Goal: Complete application form: Complete application form

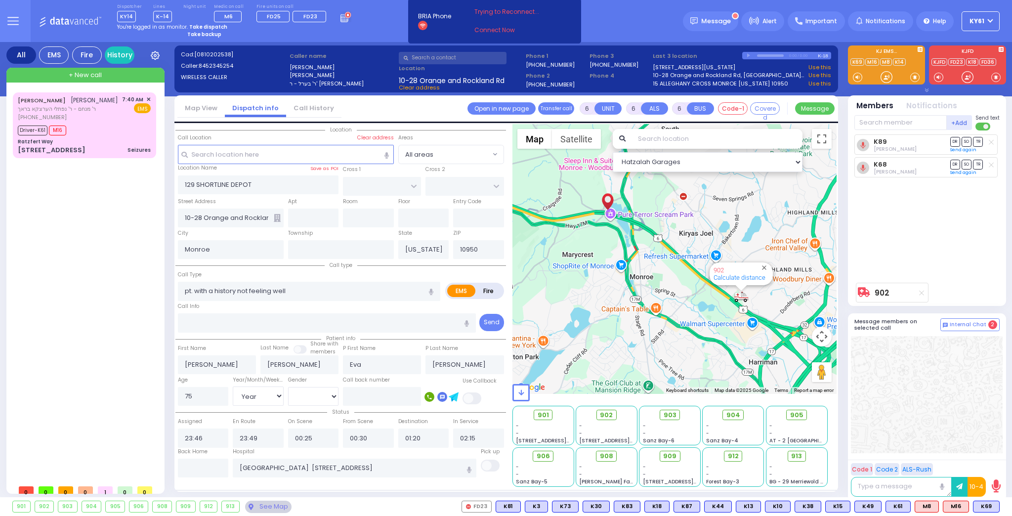
select select
select select "Year"
select select "[DEMOGRAPHIC_DATA]"
click at [116, 122] on div "[PHONE_NUMBER]" at bounding box center [68, 117] width 100 height 8
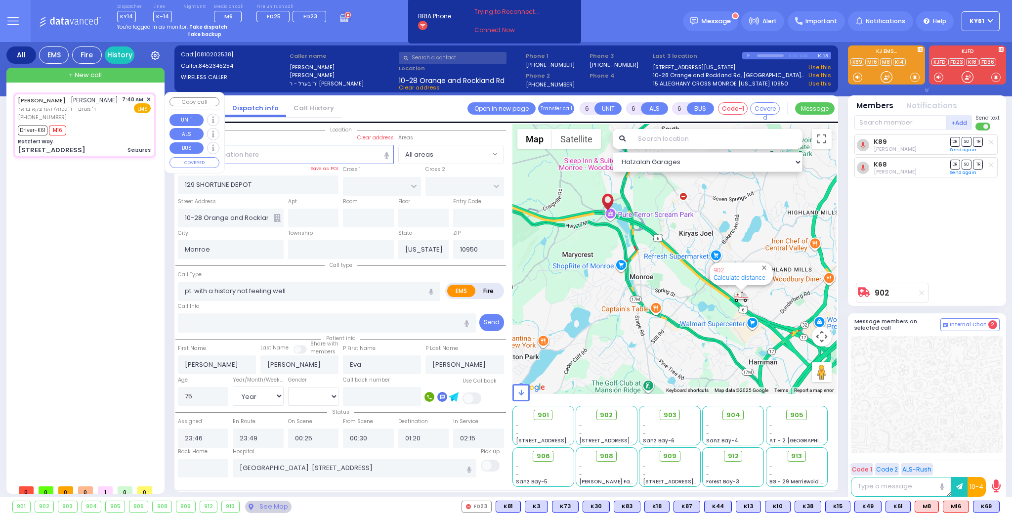
select select
type input "Seizures"
radio input "true"
type input "[PERSON_NAME]"
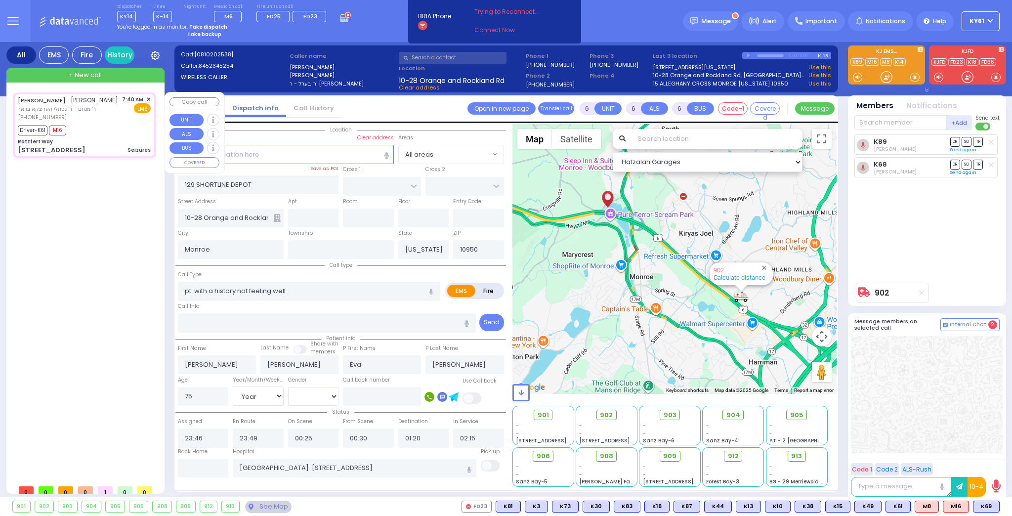
type input "[PERSON_NAME]"
type input "Yeheskel"
type input "29"
select select "Year"
select select
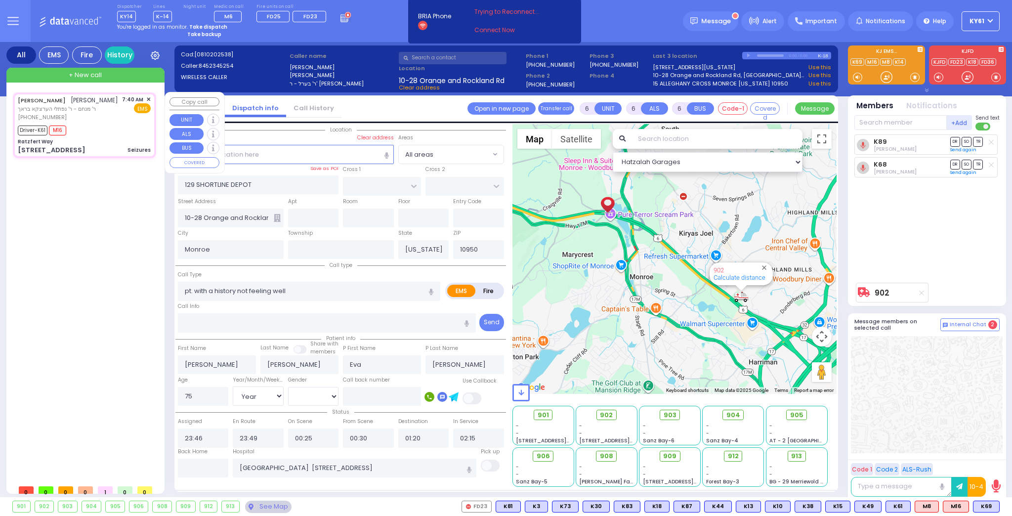
type input "07:40"
type input "07:42"
type input "07:43"
type input "07:59"
select select "Hatzalah Garages"
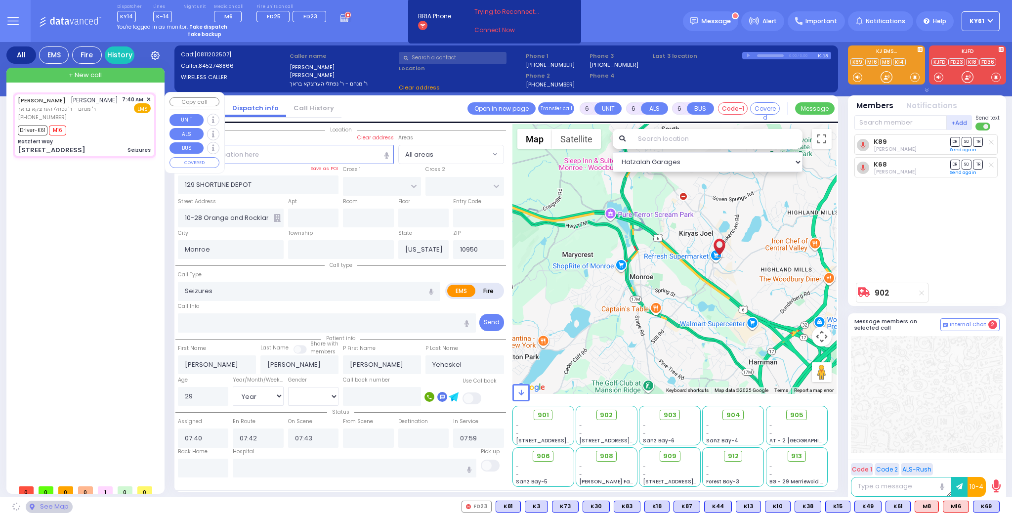
type input "Ratzfert Way"
type input "[GEOGRAPHIC_DATA]"
type input "[STREET_ADDRESS]"
type input "111"
type input "[PERSON_NAME]"
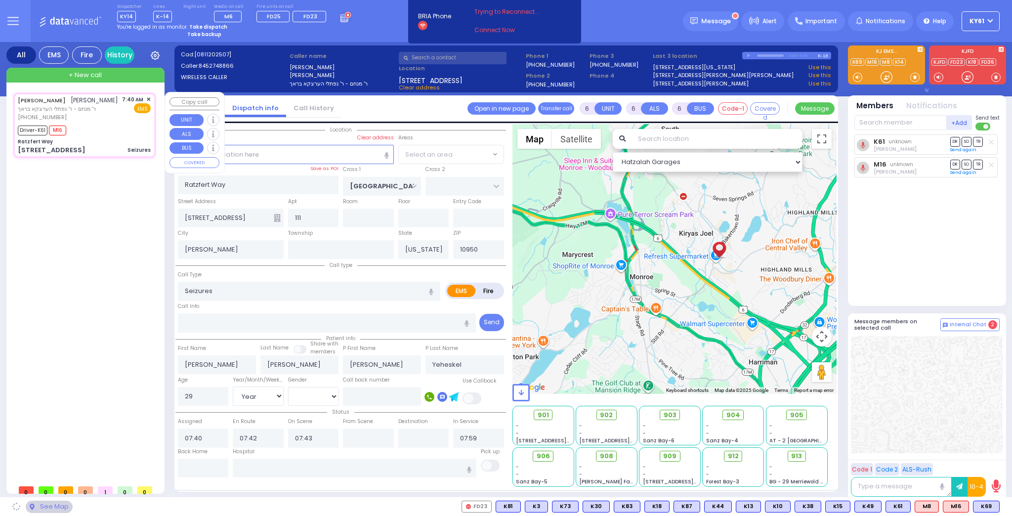
select select "SECTION 4"
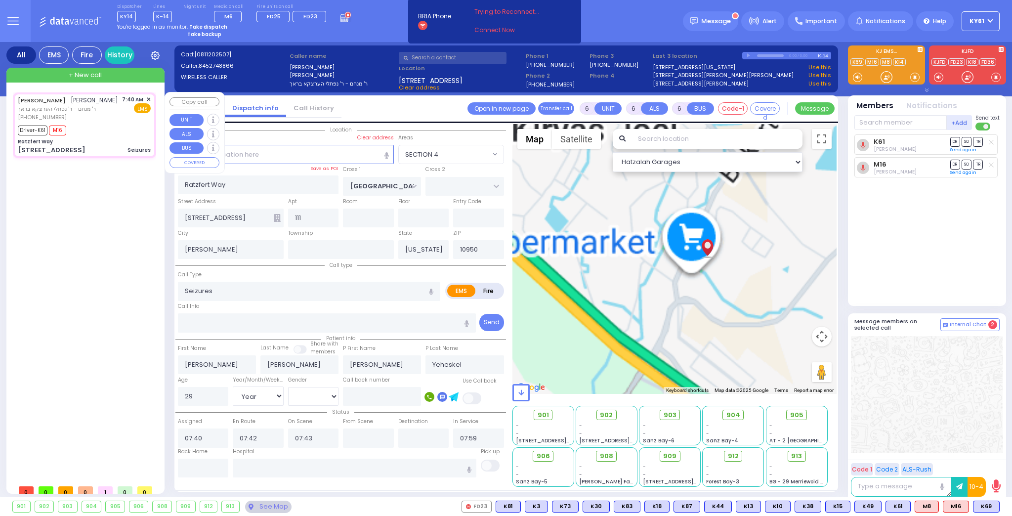
select select
radio input "true"
select select "Year"
select select "[DEMOGRAPHIC_DATA]"
select select "Hatzalah Garages"
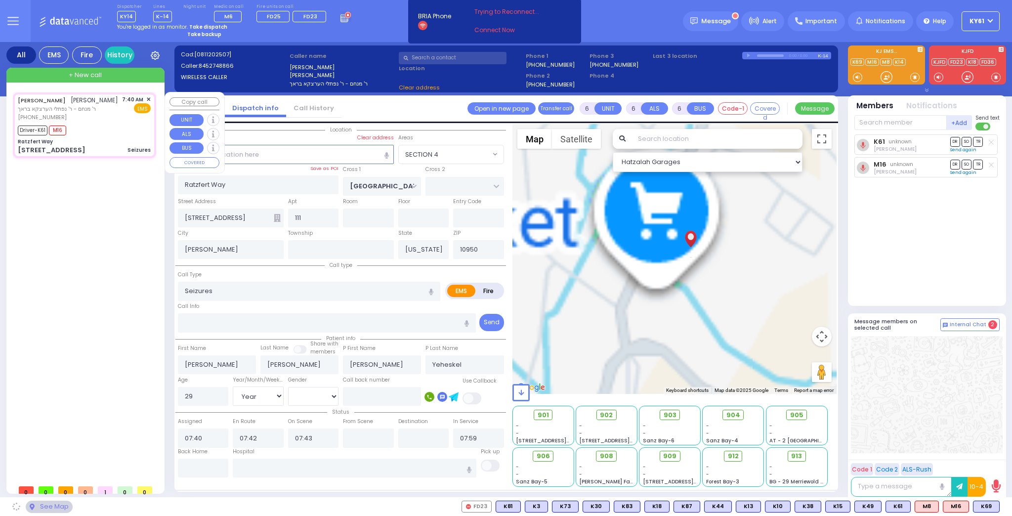
select select "SECTION 4"
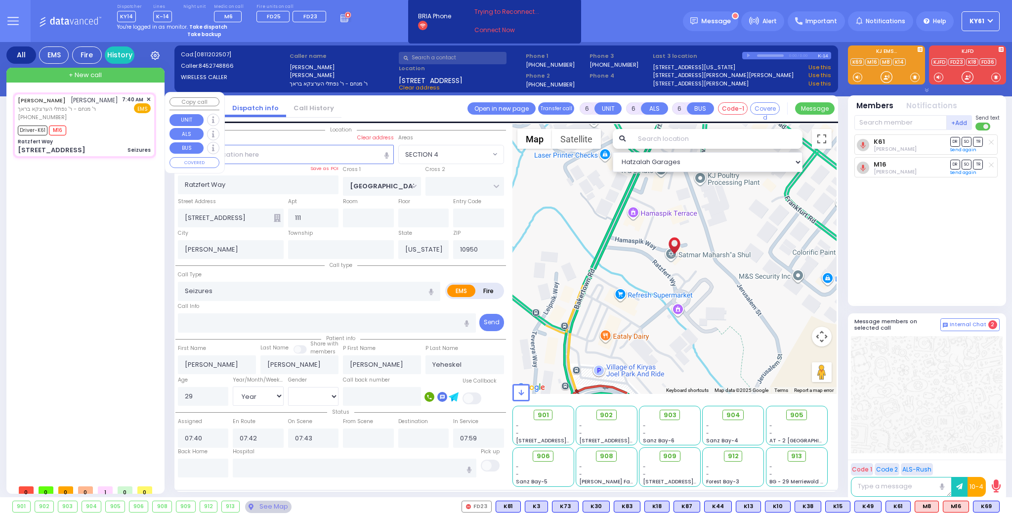
select select
radio input "true"
select select "Year"
select select "[DEMOGRAPHIC_DATA]"
select select "Hatzalah Garages"
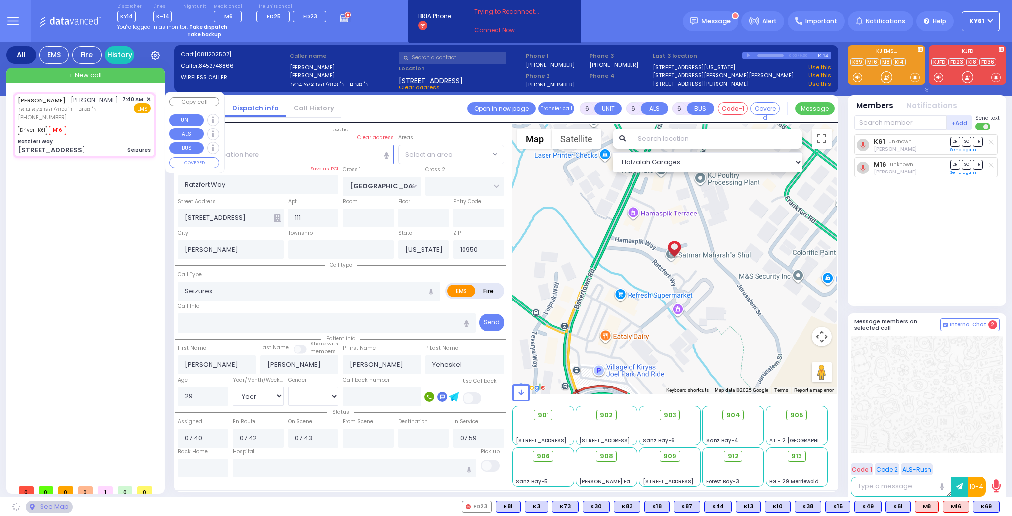
select select "SECTION 4"
select select
radio input "true"
select select "Year"
select select "[DEMOGRAPHIC_DATA]"
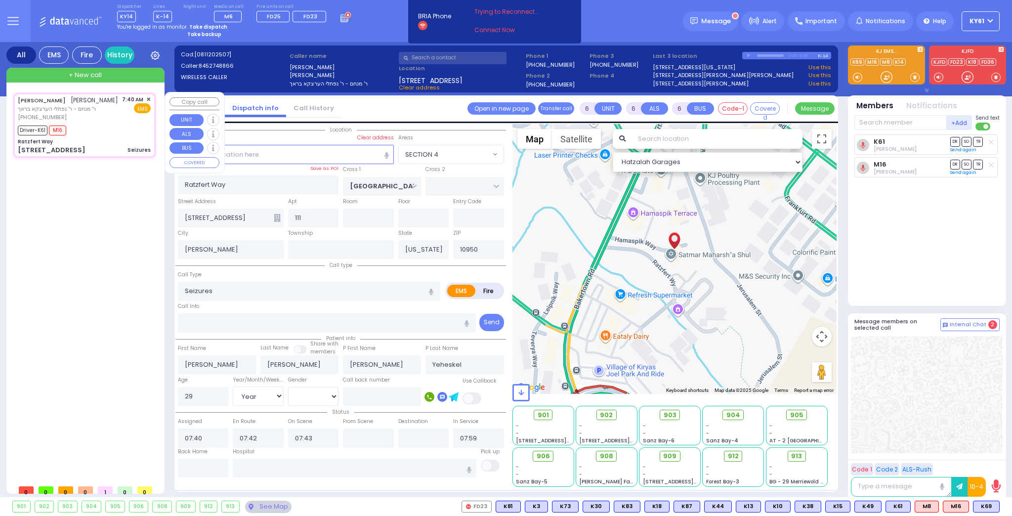
select select "Hatzalah Garages"
select select "SECTION 4"
select select
radio input "true"
select select "Year"
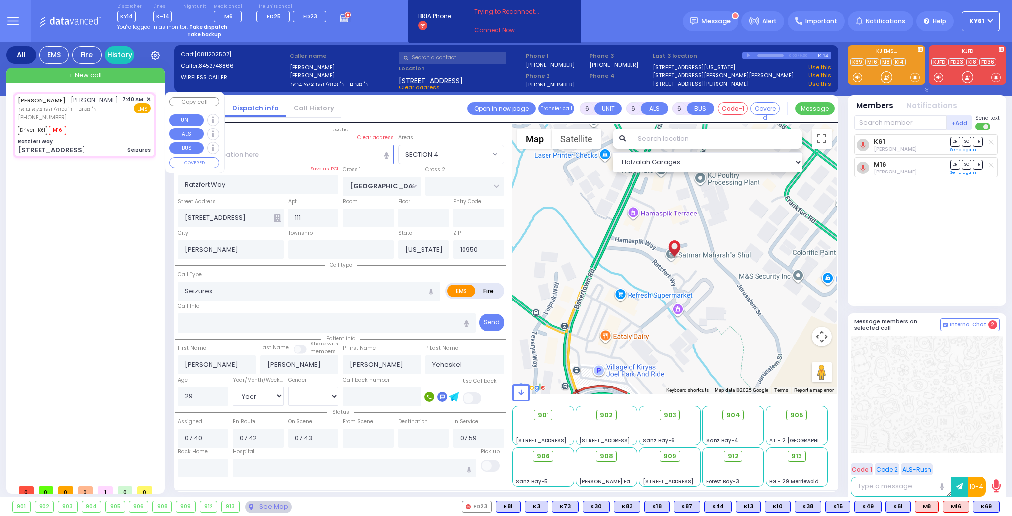
select select "[DEMOGRAPHIC_DATA]"
select select "Hatzalah Garages"
select select "SECTION 4"
select select
radio input "true"
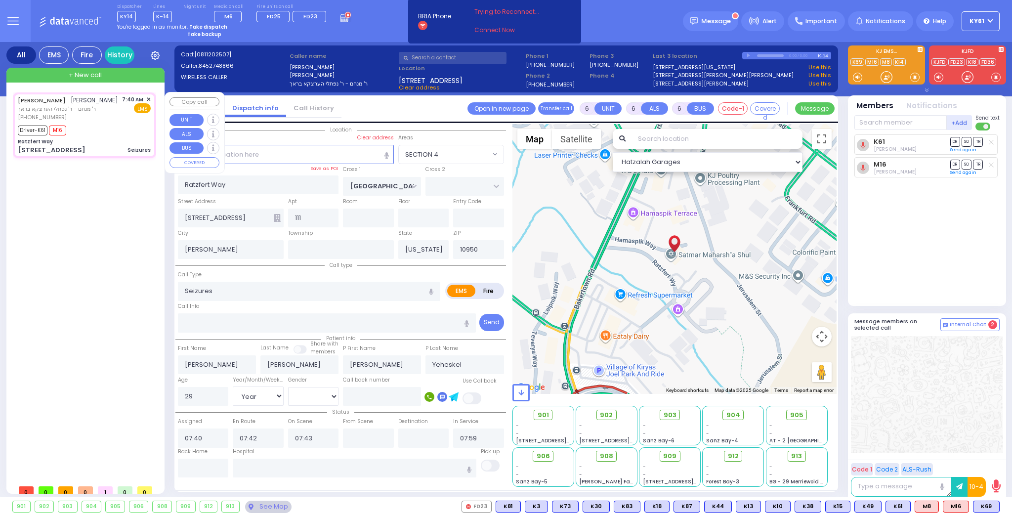
select select "Year"
select select "[DEMOGRAPHIC_DATA]"
select select "Hatzalah Garages"
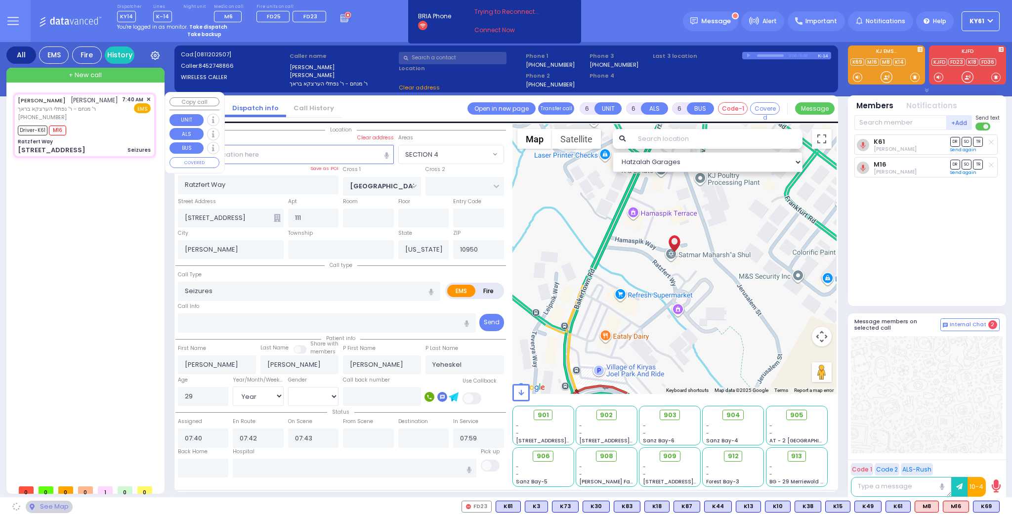
select select "SECTION 4"
select select
radio input "true"
select select "Year"
select select "[DEMOGRAPHIC_DATA]"
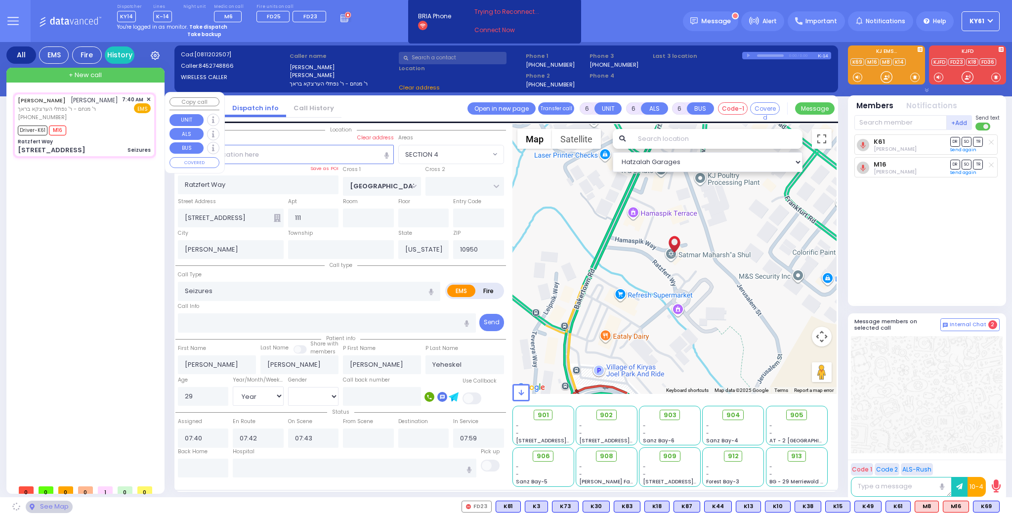
select select "Hatzalah Garages"
select select "SECTION 4"
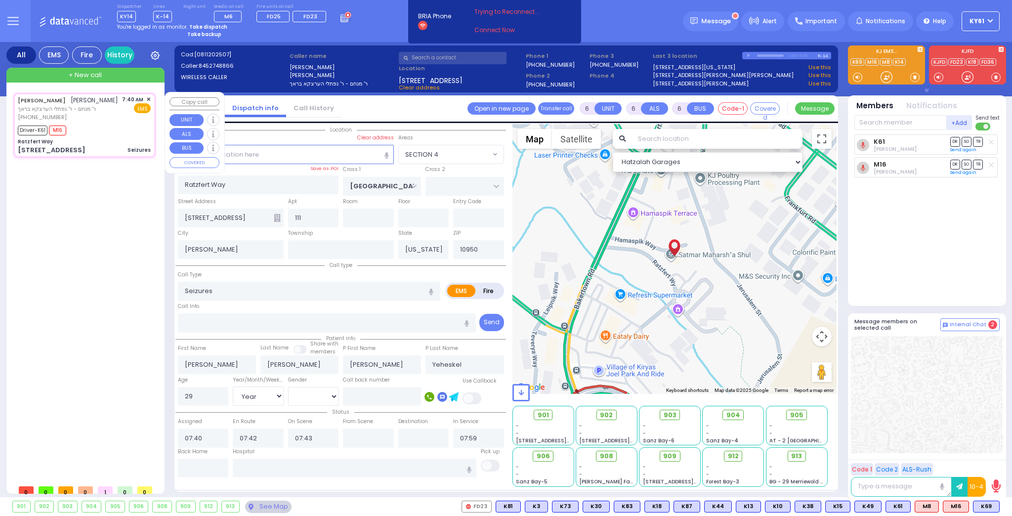
select select
radio input "true"
select select "Year"
select select "[DEMOGRAPHIC_DATA]"
select select "Hatzalah Garages"
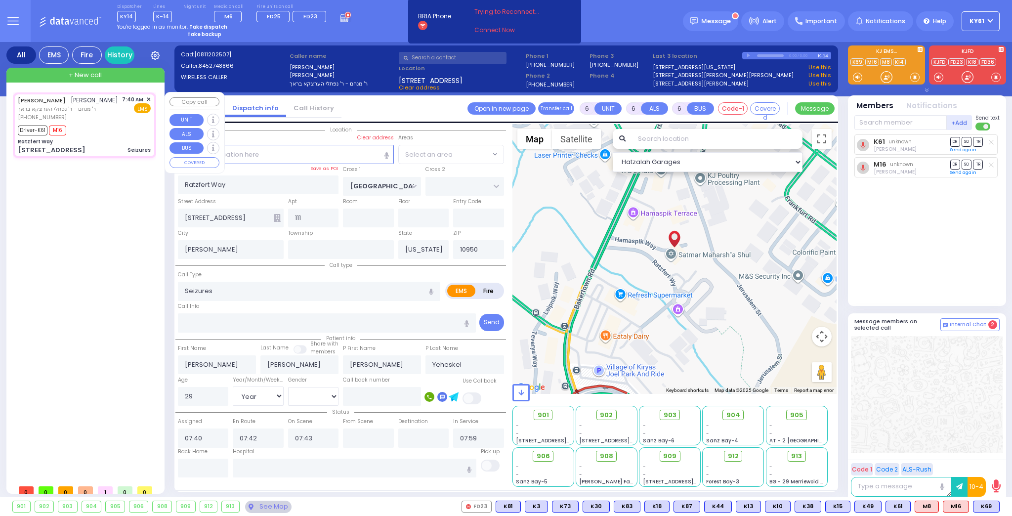
select select "SECTION 4"
select select
radio input "true"
select select "Year"
select select "[DEMOGRAPHIC_DATA]"
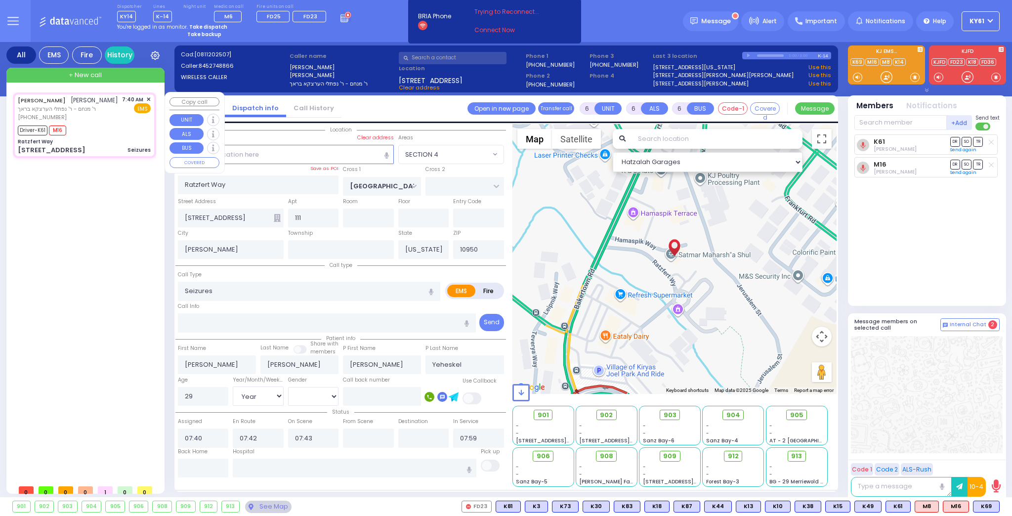
select select "Hatzalah Garages"
select select "SECTION 4"
select select
radio input "true"
select select "Year"
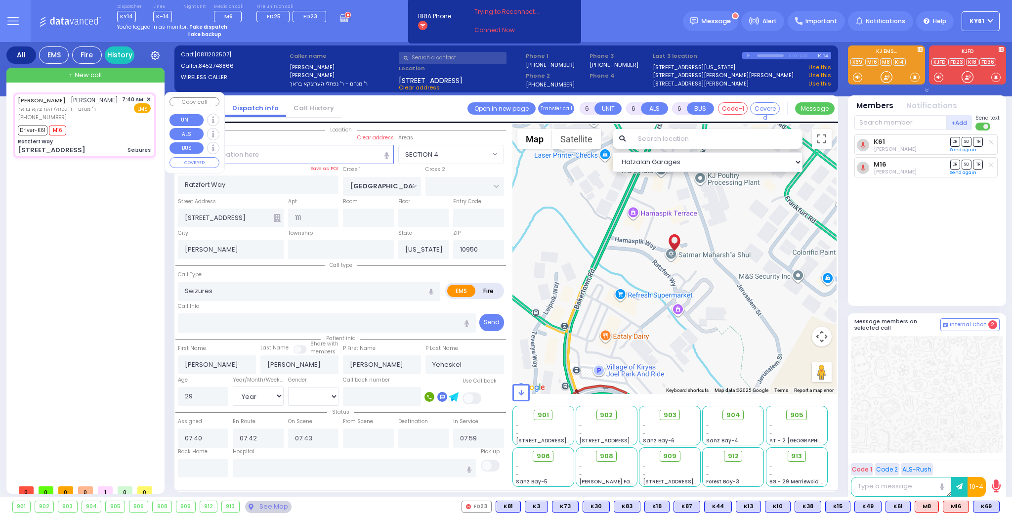
select select "[DEMOGRAPHIC_DATA]"
select select "Hatzalah Garages"
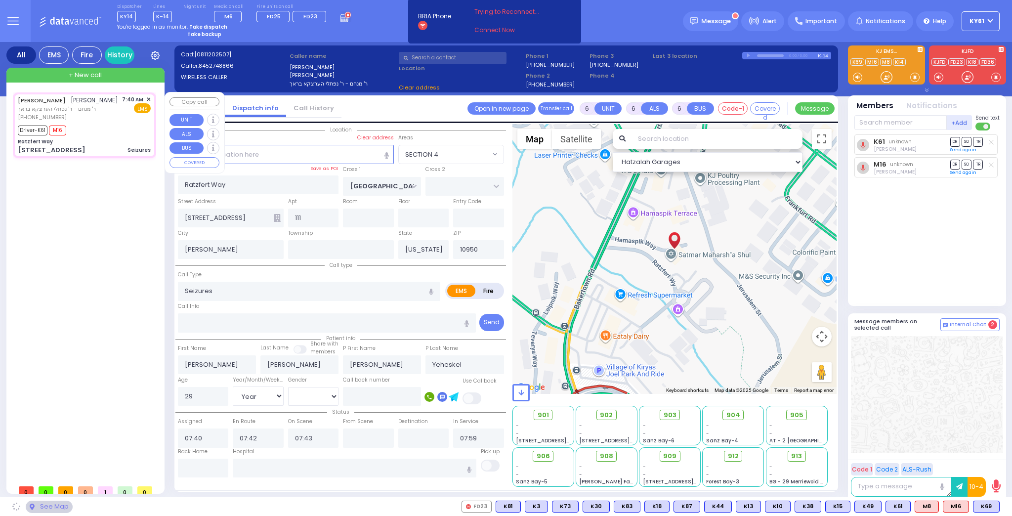
select select "SECTION 4"
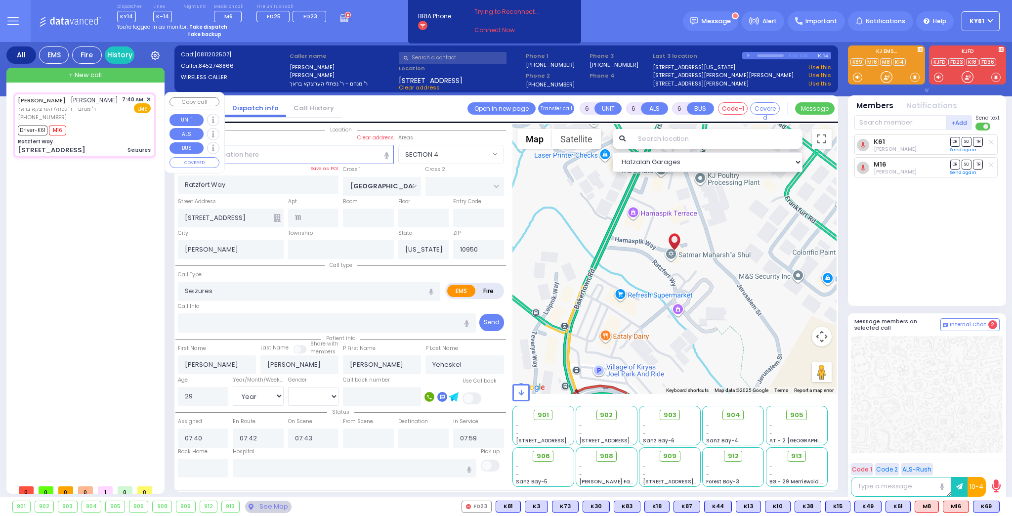
select select
radio input "true"
type input "Faiga"
type input "Yeheskel"
select select "Year"
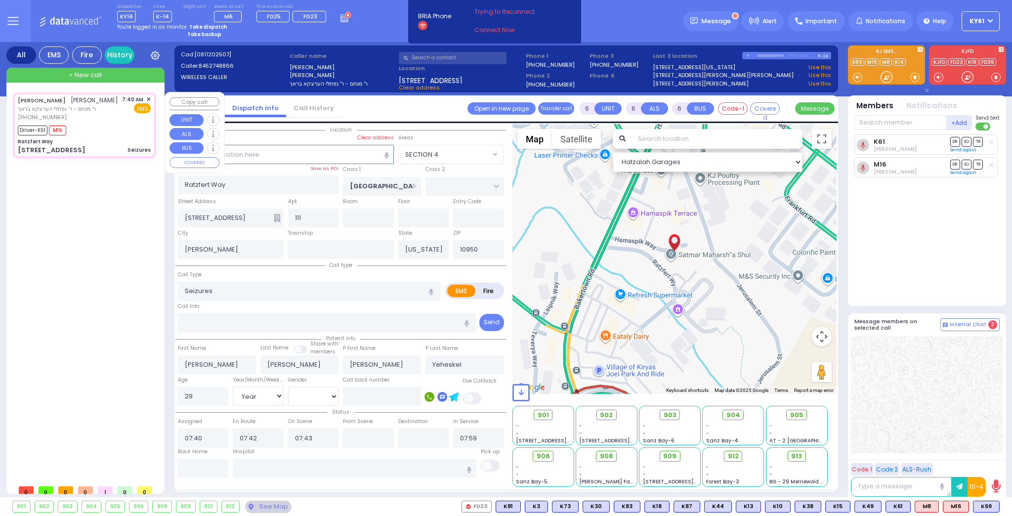
select select "[DEMOGRAPHIC_DATA]"
select select "Hatzalah Garages"
select select "SECTION 4"
select select
radio input "true"
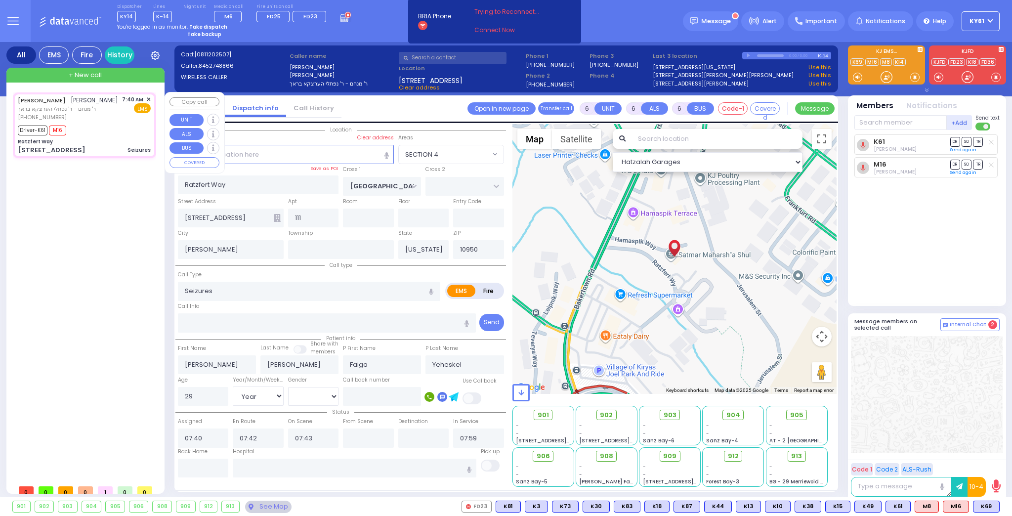
select select "Year"
select select "[DEMOGRAPHIC_DATA]"
select select "Hatzalah Garages"
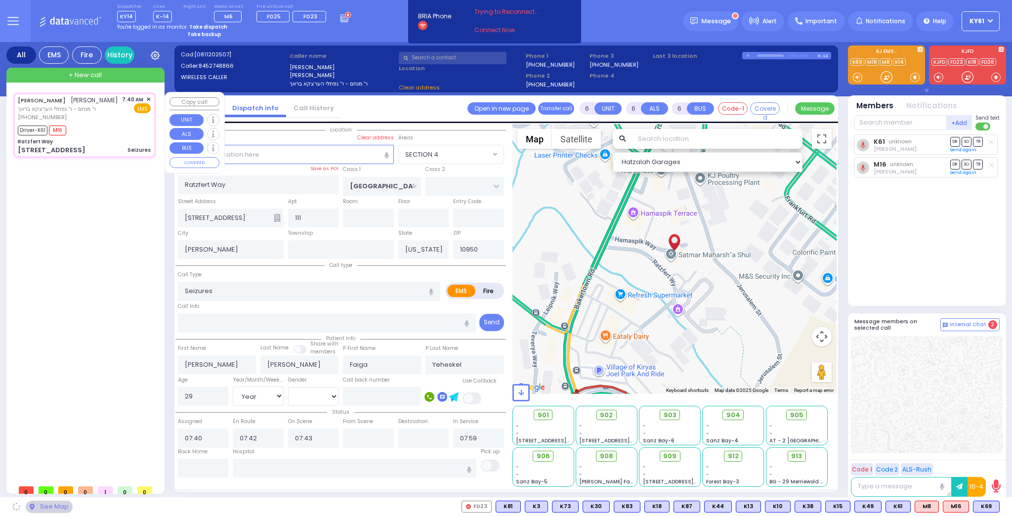
select select "SECTION 4"
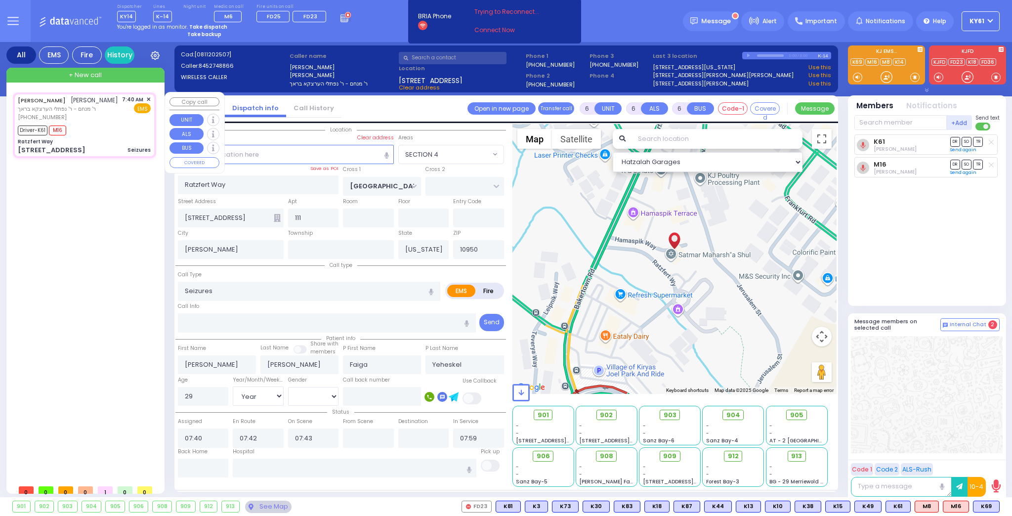
select select
radio input "true"
select select "Year"
select select "[DEMOGRAPHIC_DATA]"
select select "Hatzalah Garages"
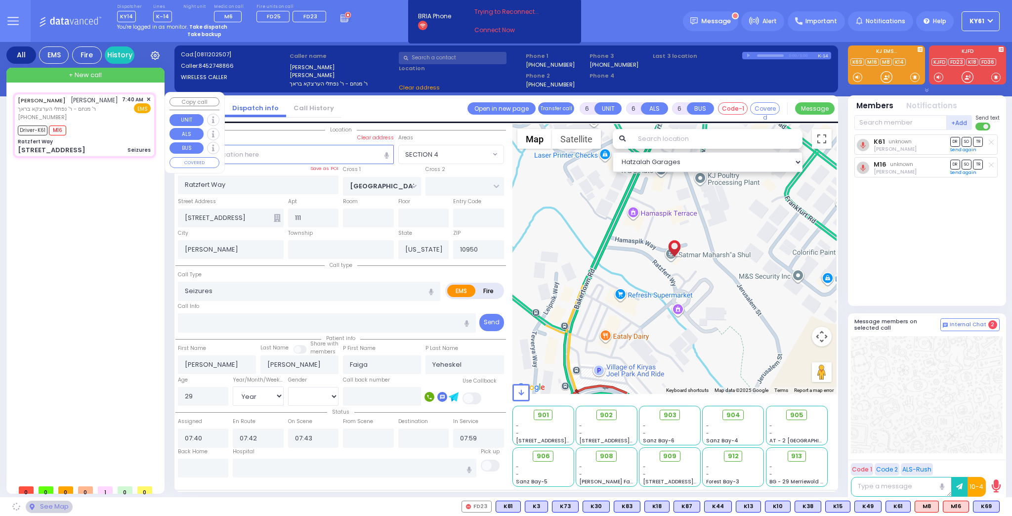
select select "SECTION 4"
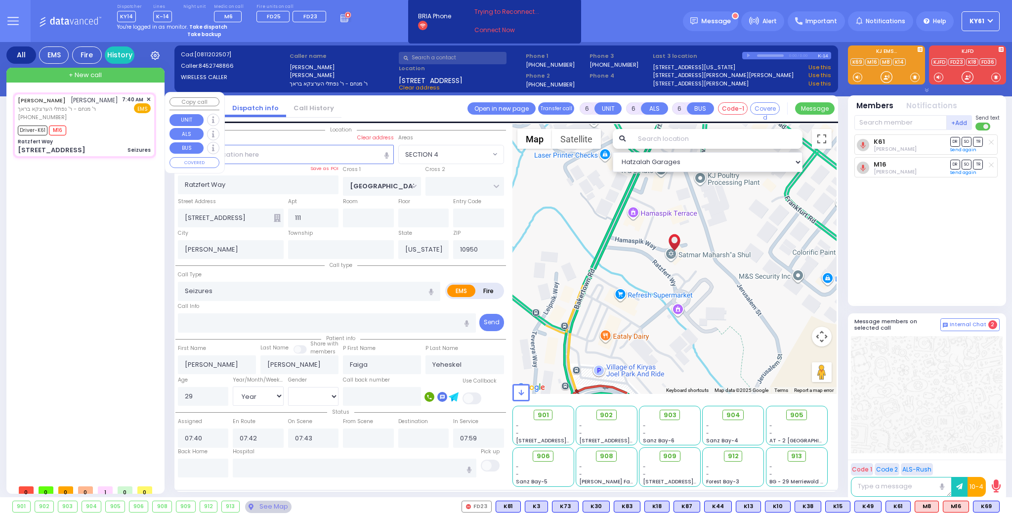
select select
radio input "true"
select select "Year"
select select "[DEMOGRAPHIC_DATA]"
select select "Hatzalah Garages"
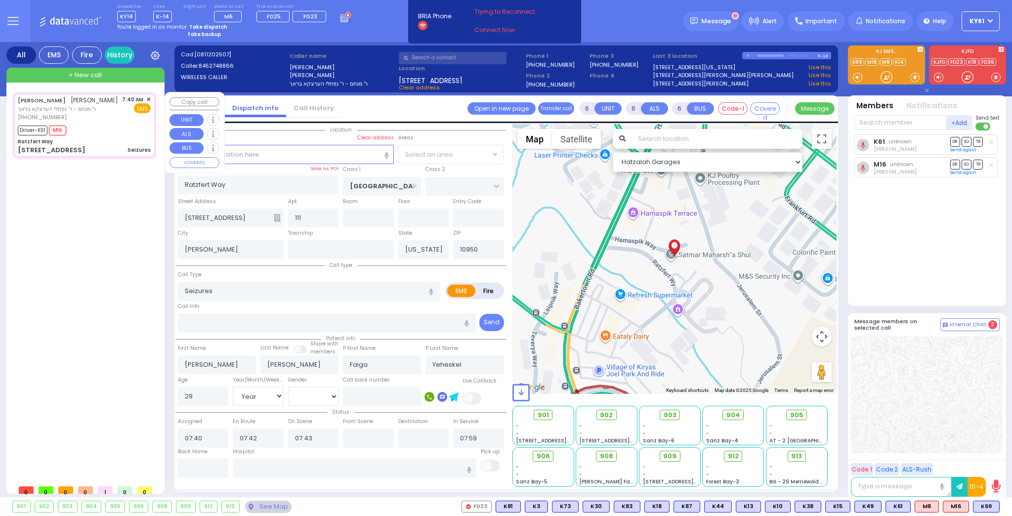
select select "SECTION 4"
select select
radio input "true"
select select "Year"
select select "[DEMOGRAPHIC_DATA]"
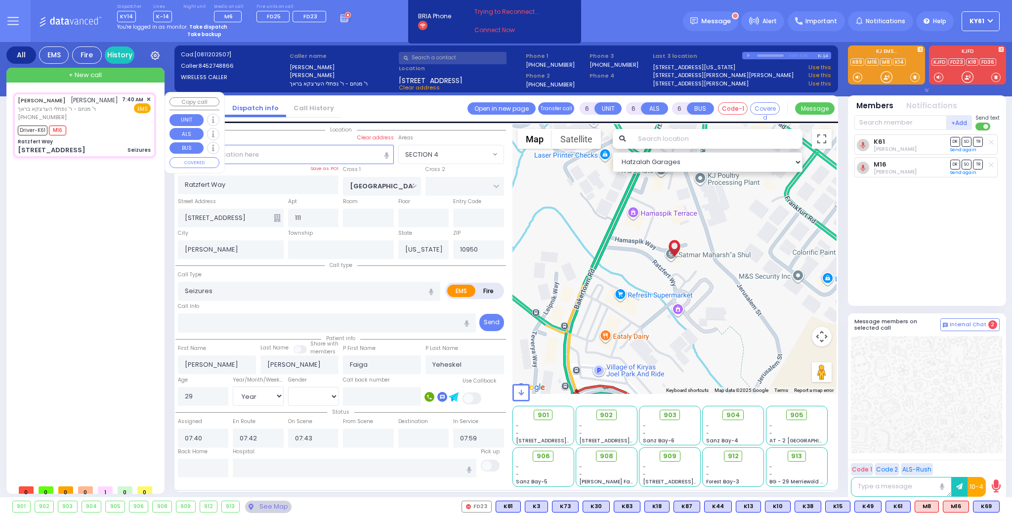
select select "Hatzalah Garages"
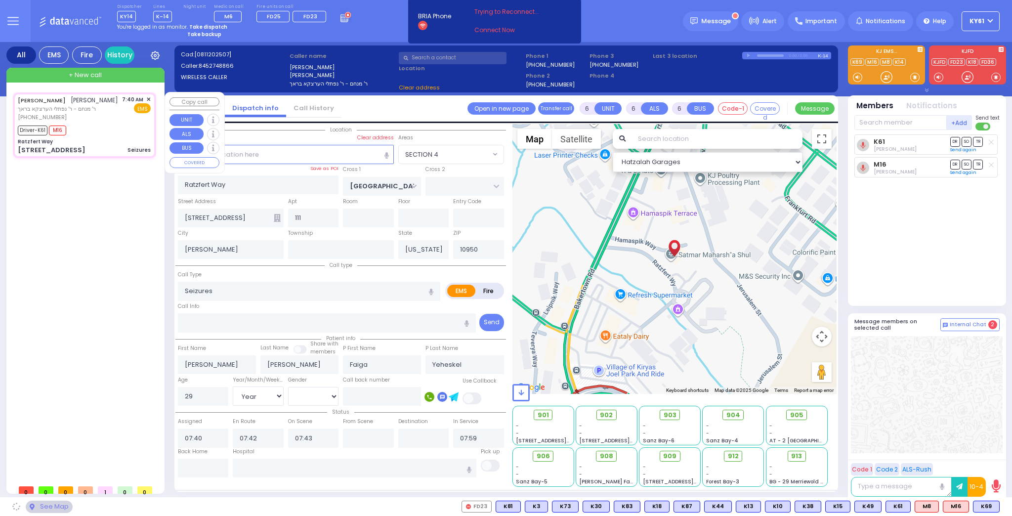
select select "SECTION 4"
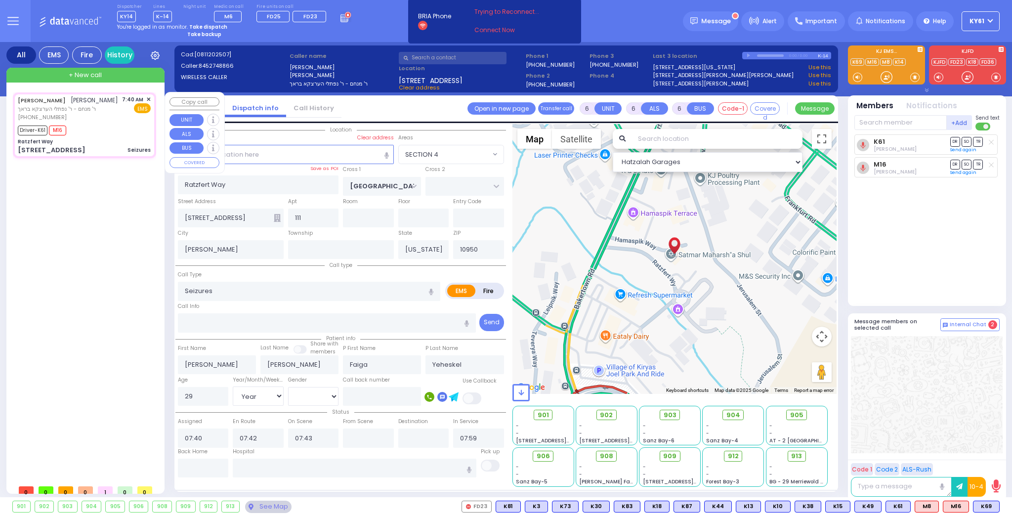
select select
radio input "true"
select select "Year"
select select "[DEMOGRAPHIC_DATA]"
select select "Hatzalah Garages"
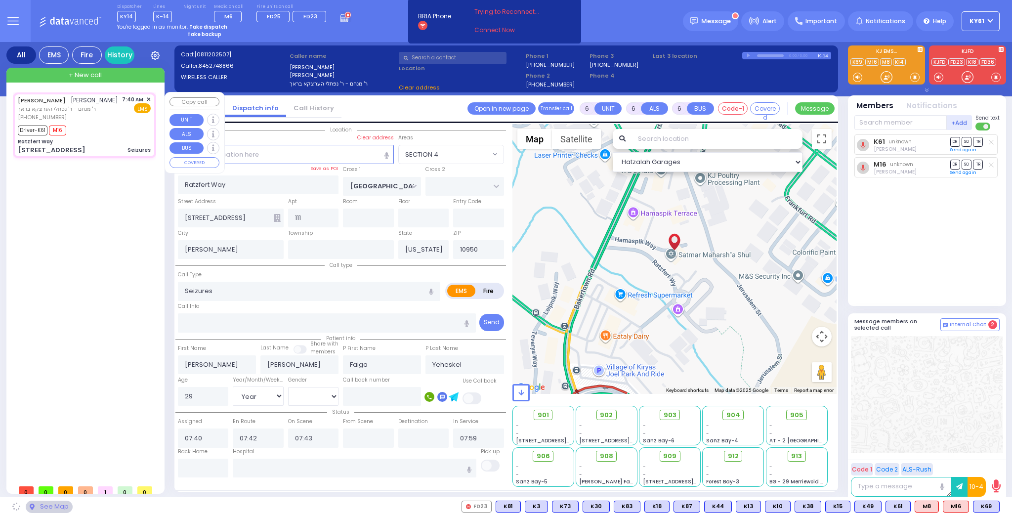
select select "SECTION 4"
